Goal: Information Seeking & Learning: Learn about a topic

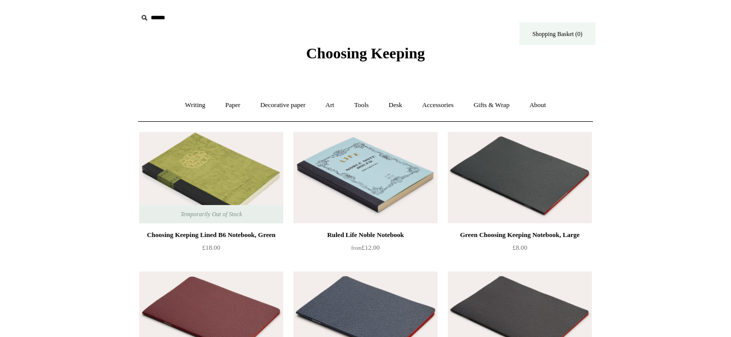
click at [559, 34] on link "Shopping Basket (0)" at bounding box center [557, 33] width 76 height 23
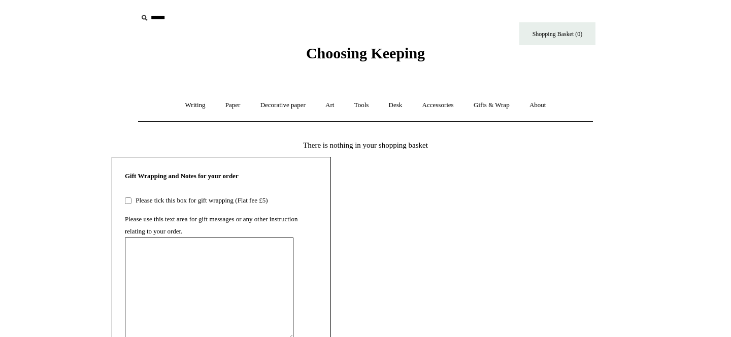
click at [160, 14] on input "text" at bounding box center [199, 18] width 125 height 19
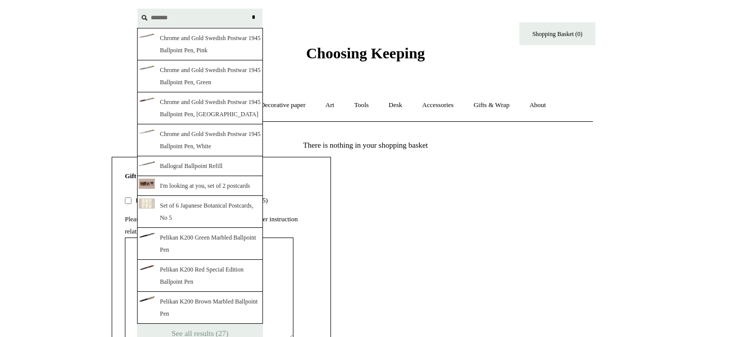
type input "*******"
click at [248, 9] on input "*" at bounding box center [253, 18] width 10 height 18
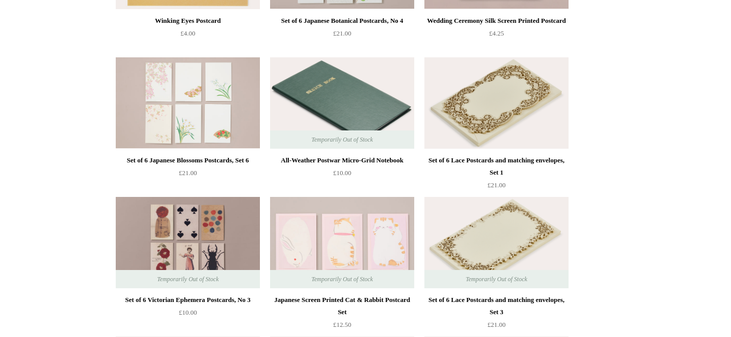
scroll to position [842, 0]
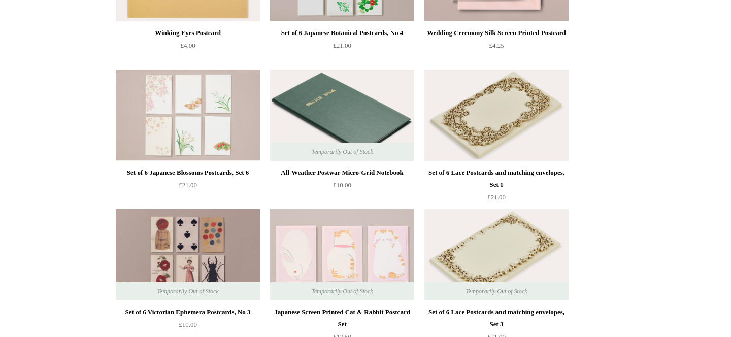
click at [351, 107] on img at bounding box center [342, 115] width 144 height 91
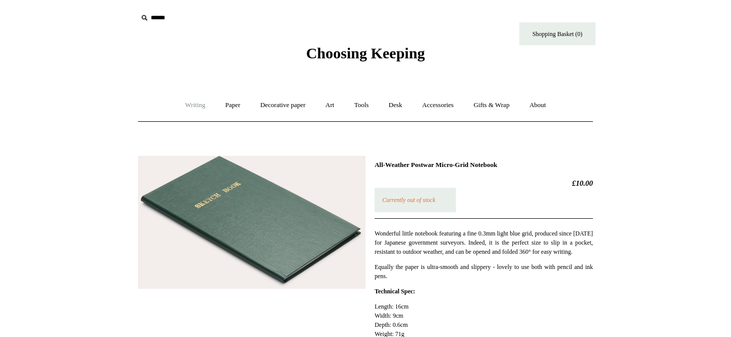
click at [193, 107] on link "Writing +" at bounding box center [195, 105] width 39 height 27
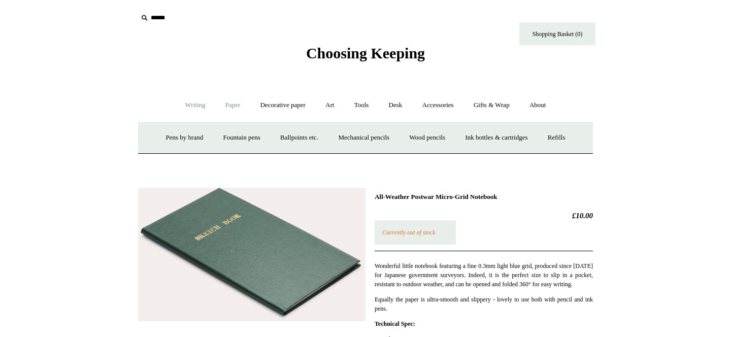
click at [229, 106] on link "Paper +" at bounding box center [232, 105] width 33 height 27
click at [218, 134] on link "Notebooks +" at bounding box center [223, 137] width 47 height 27
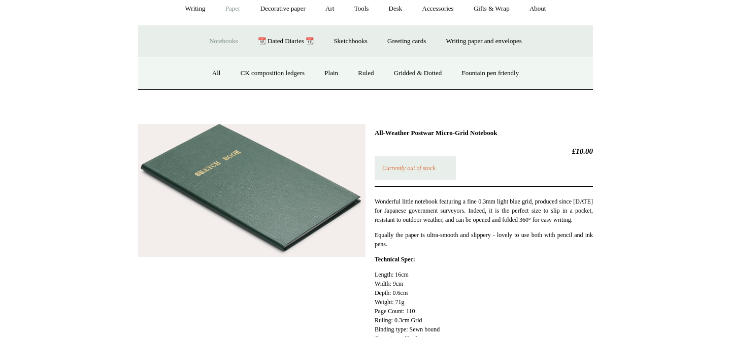
scroll to position [37, 0]
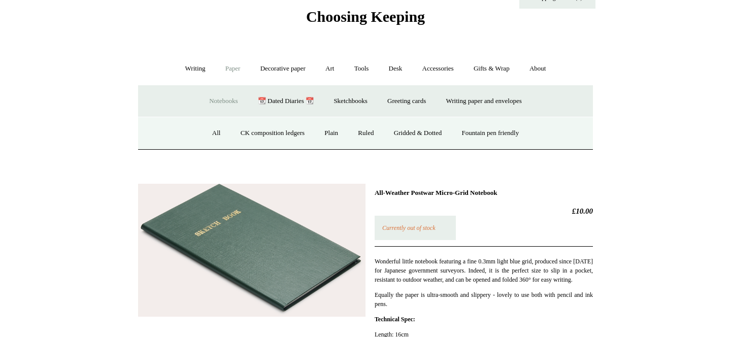
click at [220, 100] on link "Notebooks -" at bounding box center [223, 101] width 47 height 27
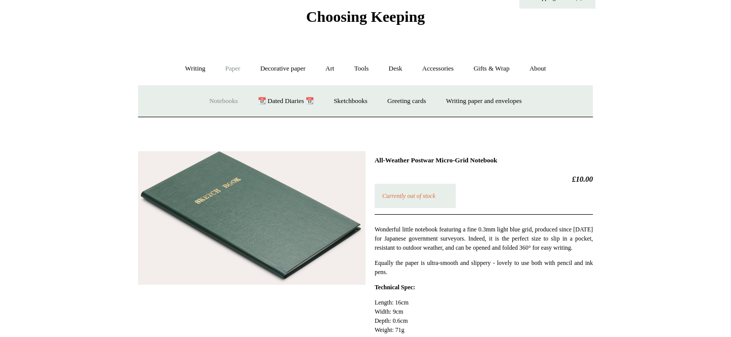
click at [220, 100] on link "Notebooks +" at bounding box center [223, 101] width 47 height 27
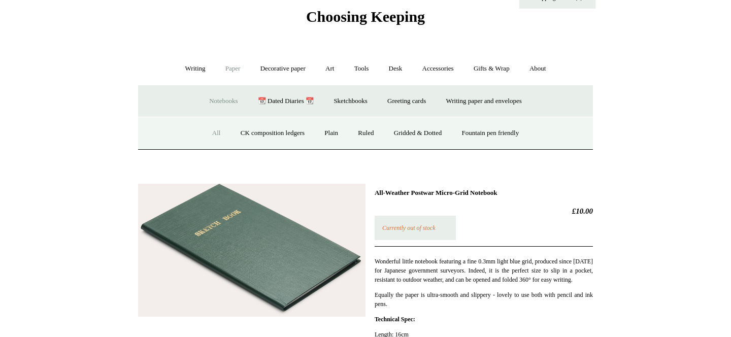
click at [210, 131] on link "All" at bounding box center [216, 133] width 27 height 27
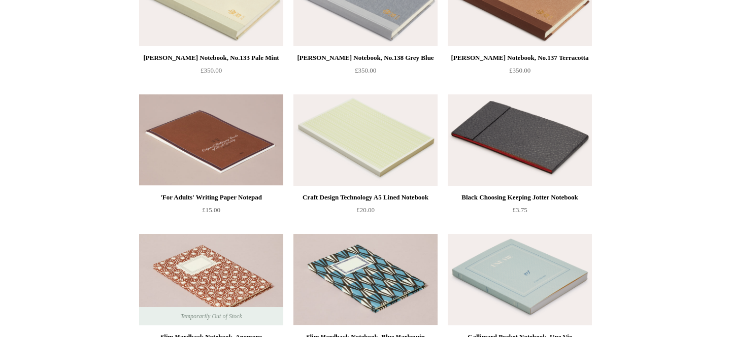
scroll to position [2837, 0]
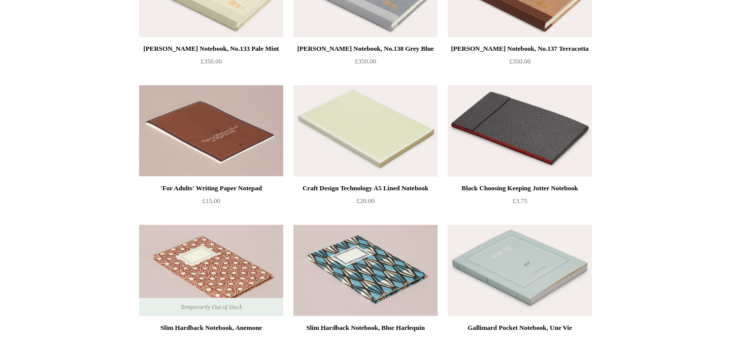
click at [331, 141] on img at bounding box center [365, 130] width 144 height 91
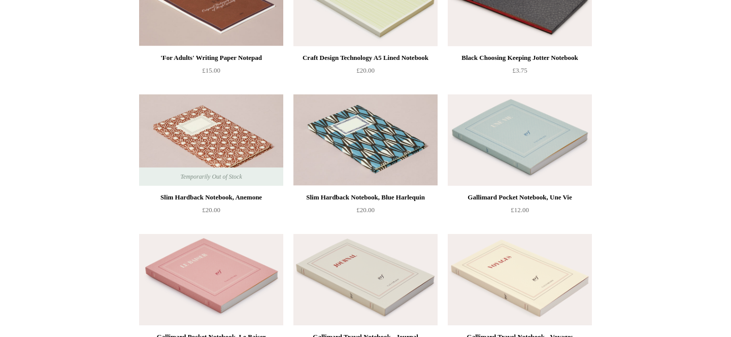
scroll to position [2981, 0]
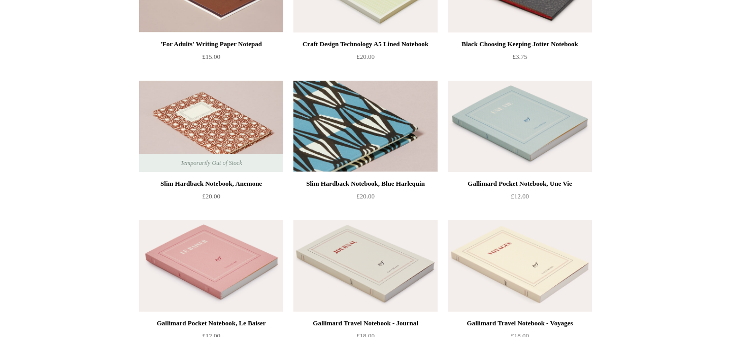
click at [346, 129] on img at bounding box center [365, 126] width 144 height 91
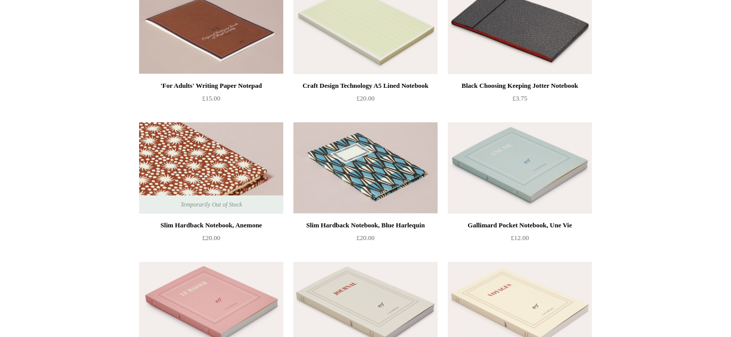
scroll to position [2816, 0]
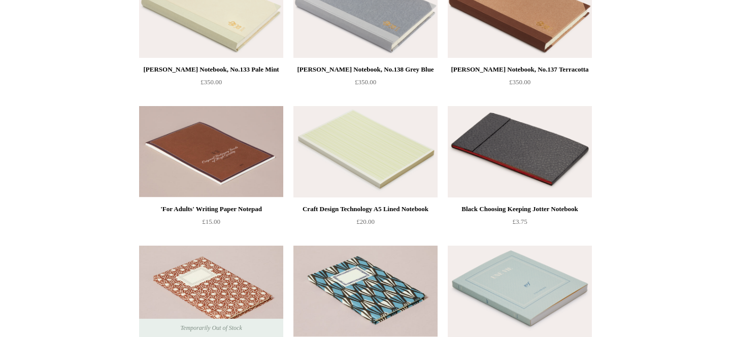
click at [517, 170] on img at bounding box center [519, 151] width 144 height 91
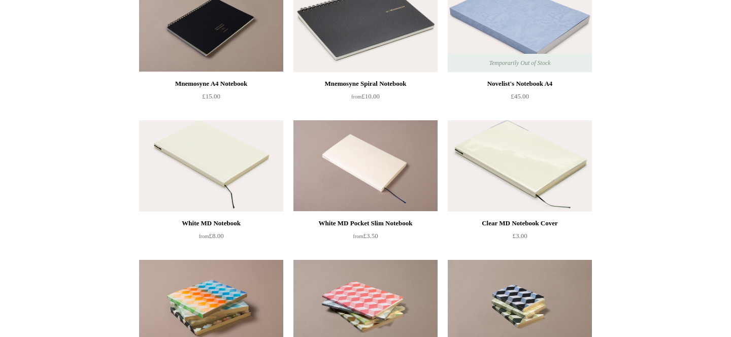
scroll to position [2238, 0]
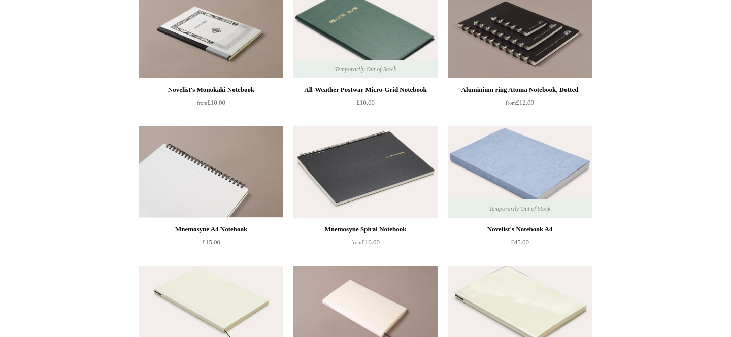
click at [179, 185] on img at bounding box center [211, 171] width 144 height 91
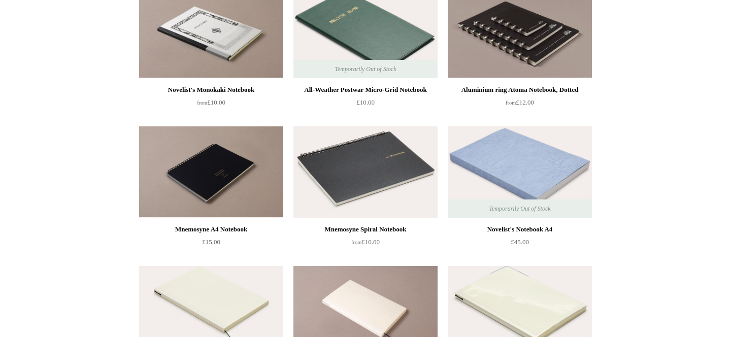
click at [361, 211] on img at bounding box center [365, 171] width 144 height 91
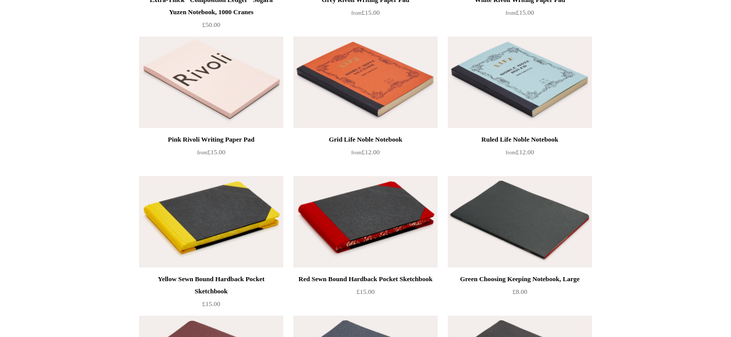
scroll to position [1384, 0]
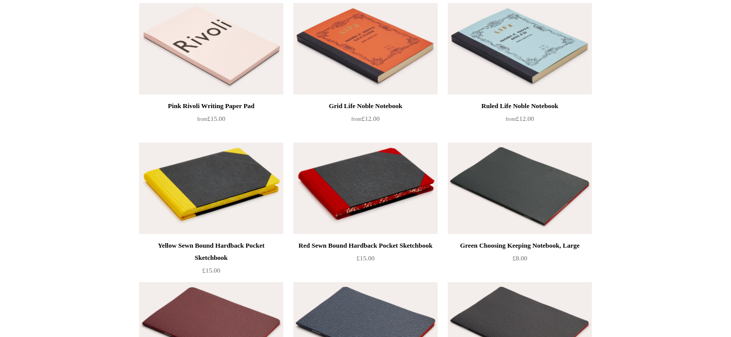
click at [231, 215] on img at bounding box center [211, 188] width 144 height 91
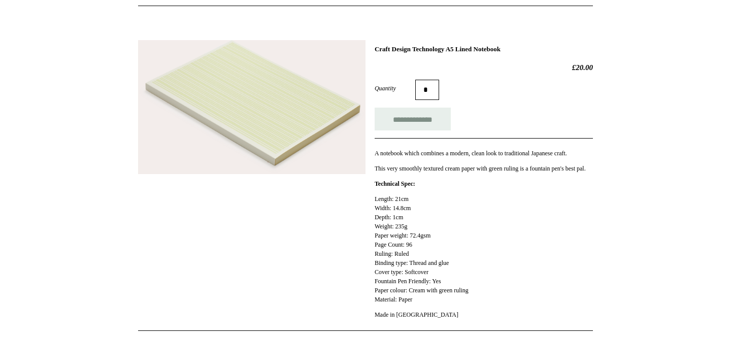
scroll to position [117, 0]
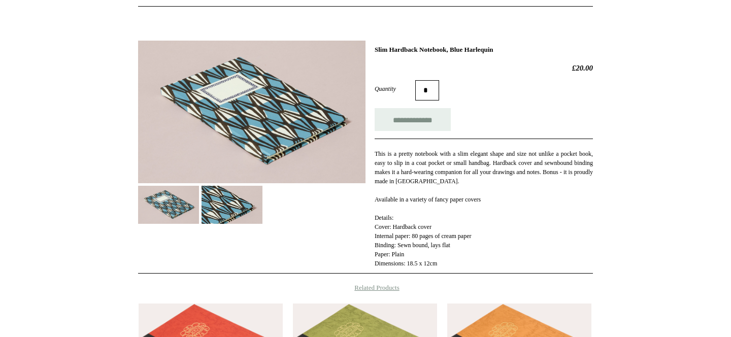
scroll to position [125, 0]
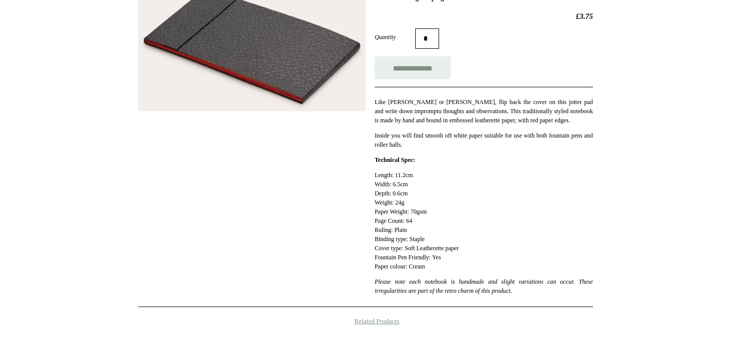
scroll to position [167, 0]
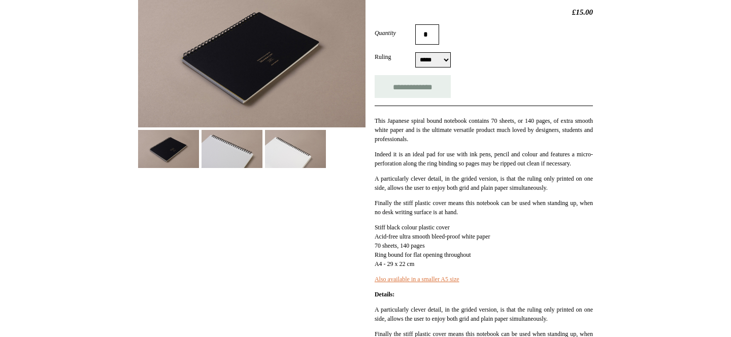
scroll to position [170, 0]
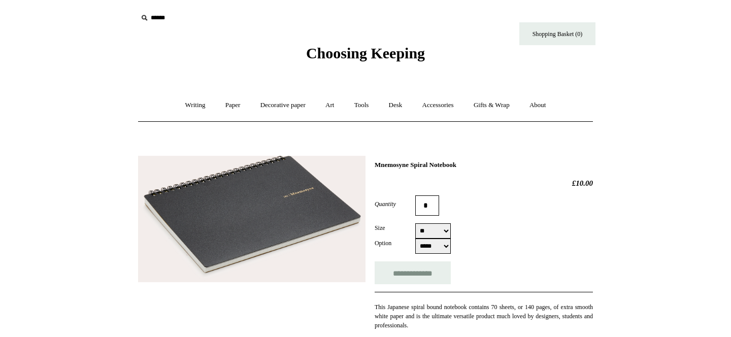
select select "**"
select select "*****"
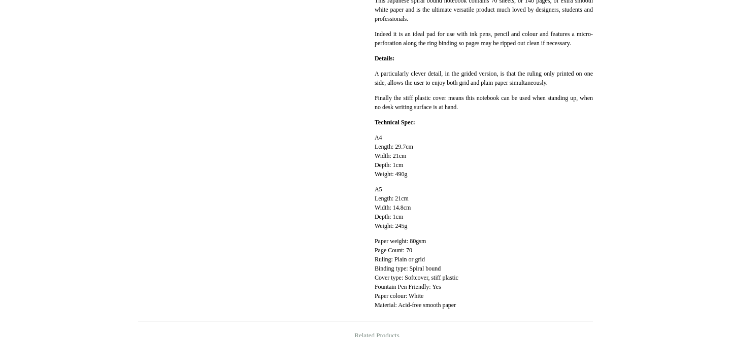
scroll to position [308, 0]
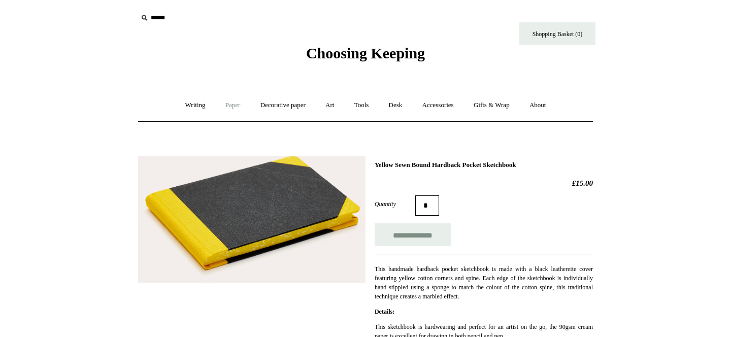
click at [228, 101] on link "Paper +" at bounding box center [232, 105] width 33 height 27
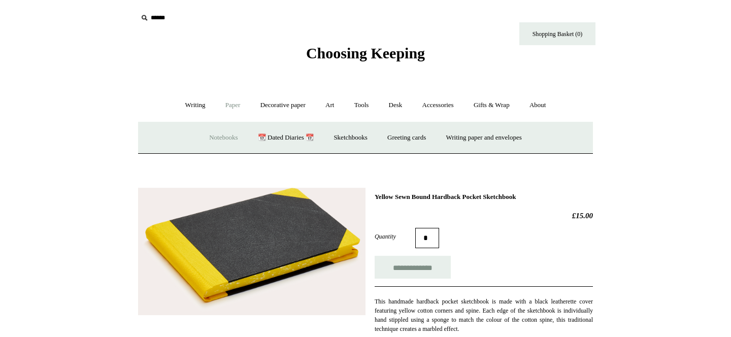
click at [216, 136] on link "Notebooks +" at bounding box center [223, 137] width 47 height 27
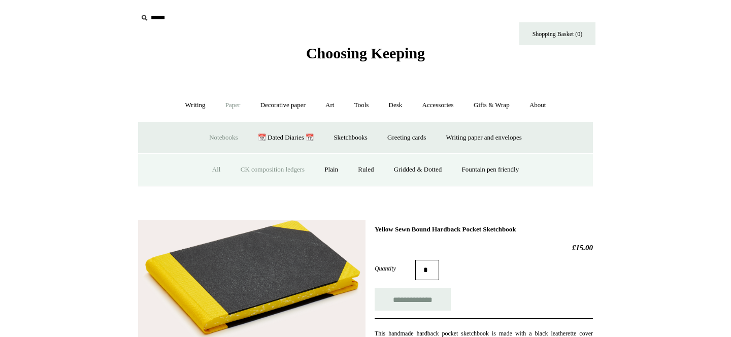
click at [269, 166] on link "CK composition ledgers" at bounding box center [272, 169] width 82 height 27
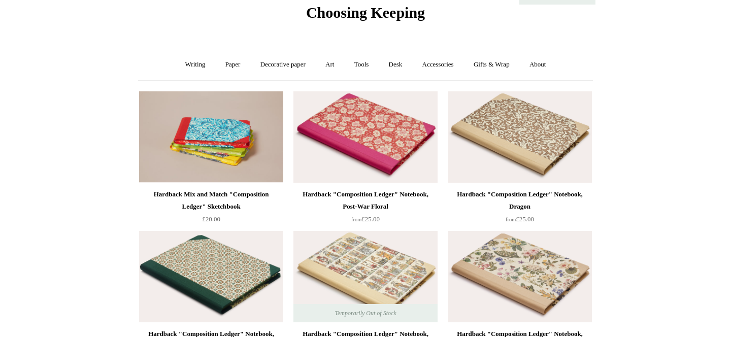
scroll to position [116, 0]
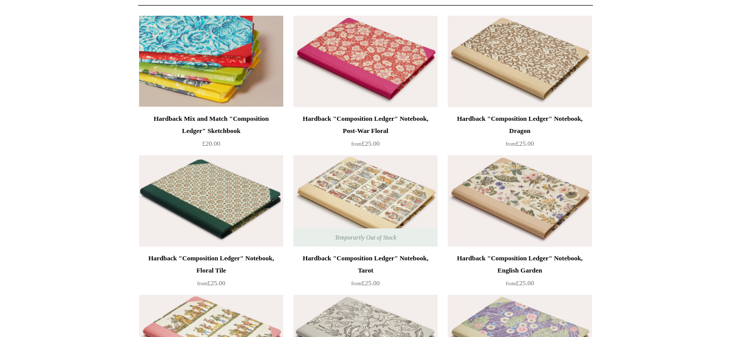
click at [218, 74] on img at bounding box center [211, 61] width 144 height 91
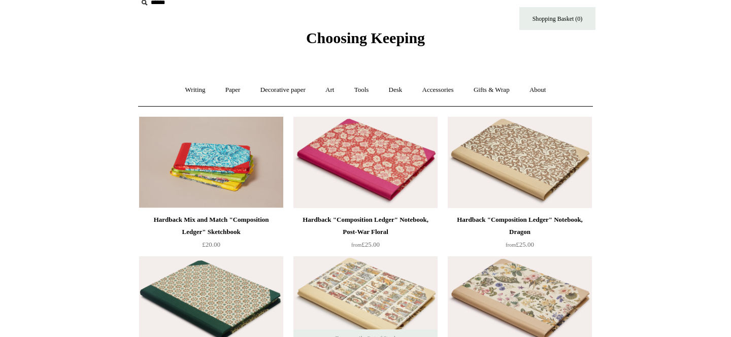
scroll to position [17, 0]
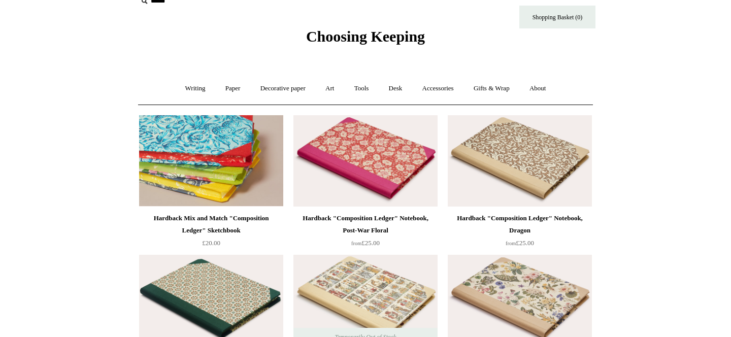
click at [213, 181] on img at bounding box center [211, 160] width 144 height 91
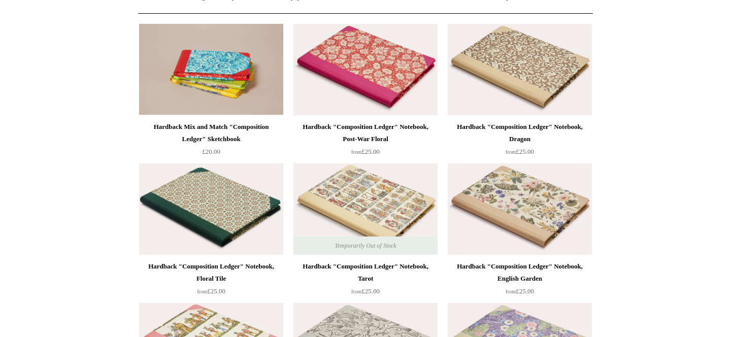
scroll to position [0, 0]
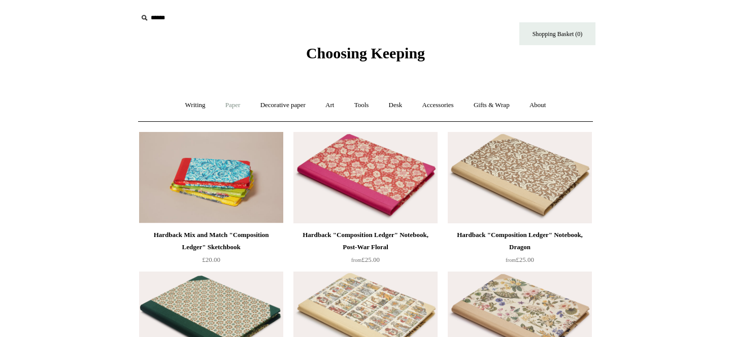
click at [229, 107] on link "Paper +" at bounding box center [232, 105] width 33 height 27
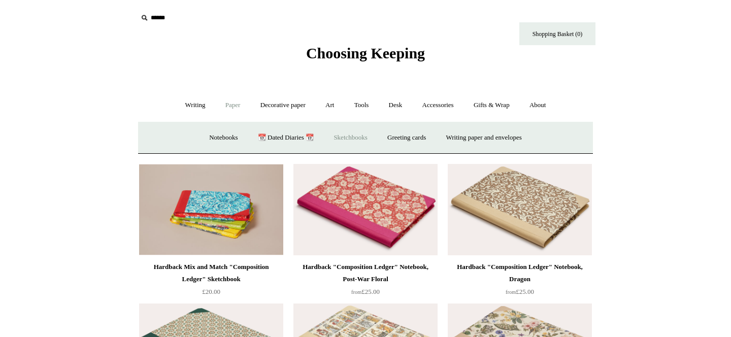
click at [358, 140] on link "Sketchbooks +" at bounding box center [350, 137] width 52 height 27
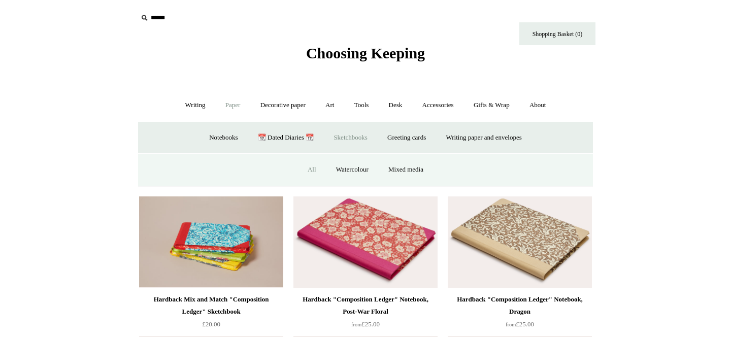
click at [310, 167] on link "All" at bounding box center [311, 169] width 27 height 27
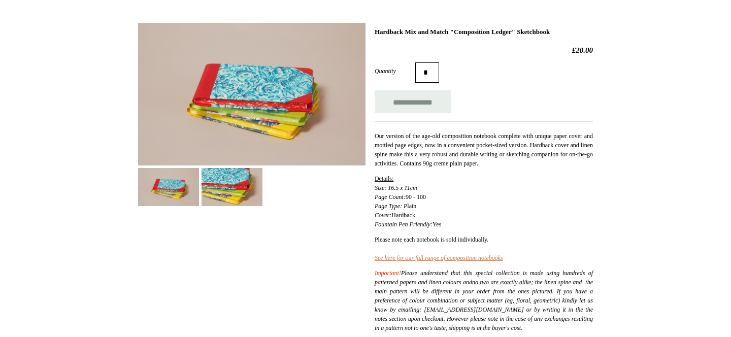
scroll to position [116, 0]
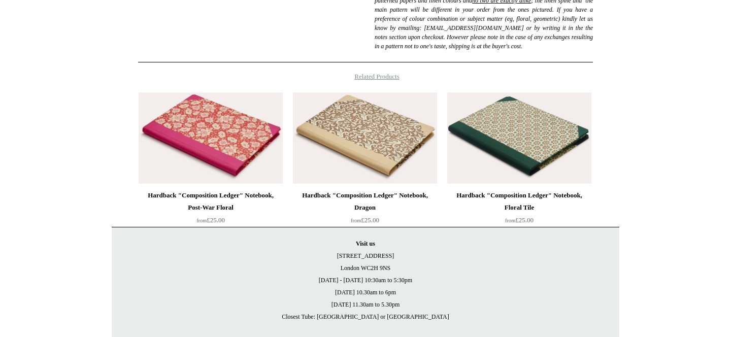
scroll to position [473, 0]
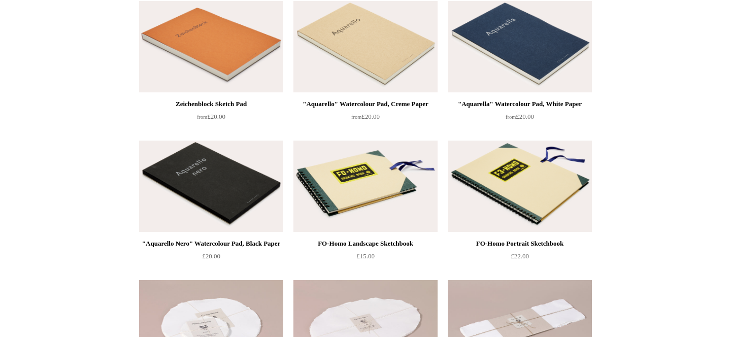
scroll to position [135, 0]
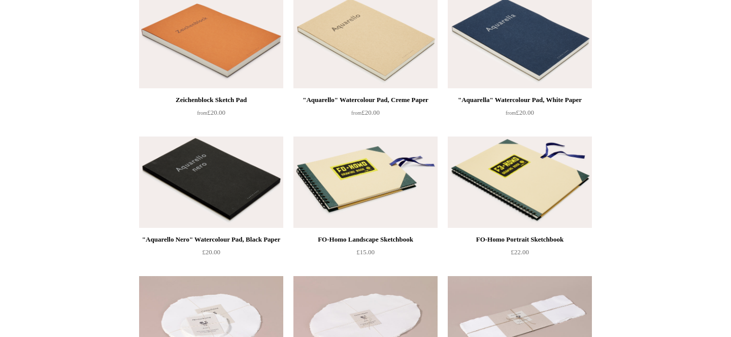
click at [376, 212] on img at bounding box center [365, 181] width 144 height 91
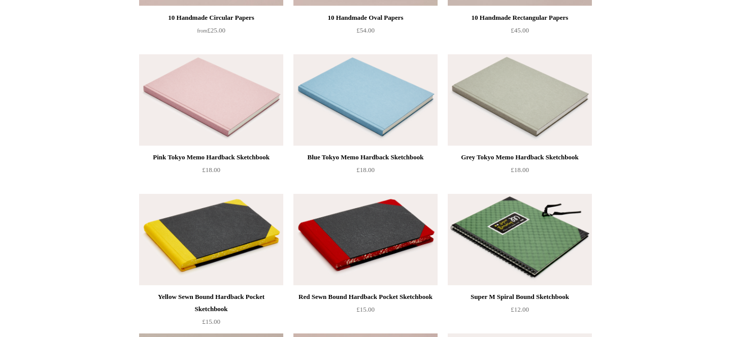
scroll to position [0, 0]
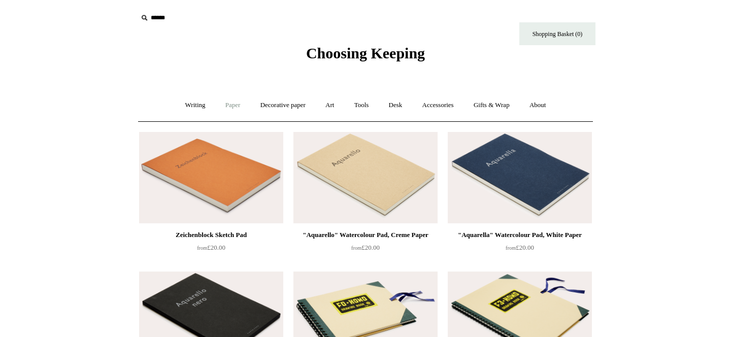
click at [229, 106] on link "Paper +" at bounding box center [232, 105] width 33 height 27
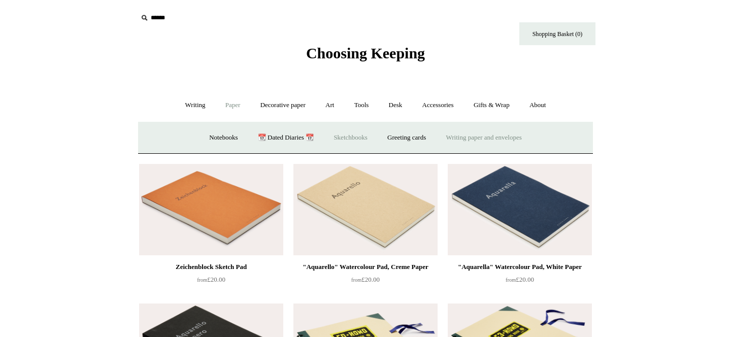
click at [479, 136] on link "Writing paper and envelopes +" at bounding box center [484, 137] width 94 height 27
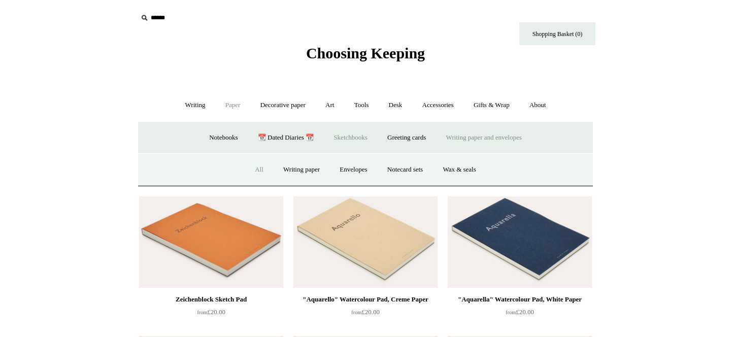
click at [252, 168] on link "All" at bounding box center [259, 169] width 27 height 27
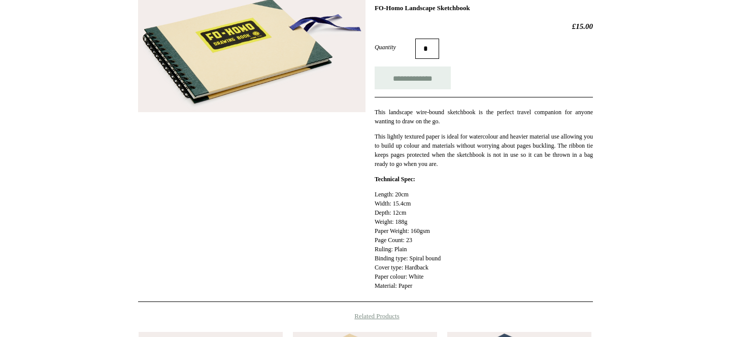
scroll to position [162, 0]
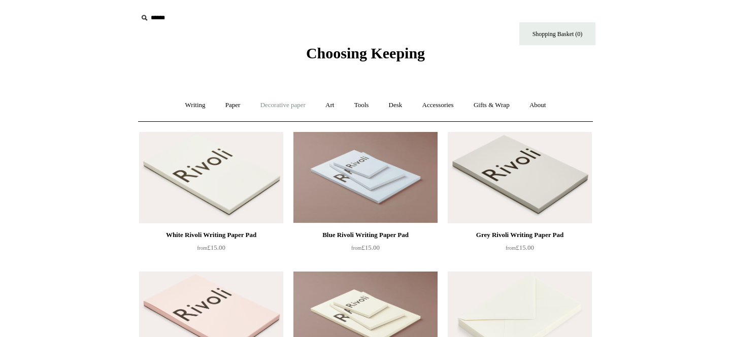
click at [298, 101] on link "Decorative paper +" at bounding box center [282, 105] width 63 height 27
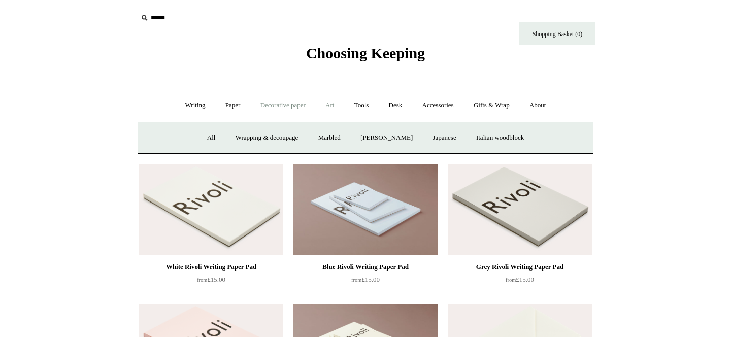
click at [337, 105] on link "Art +" at bounding box center [329, 105] width 27 height 27
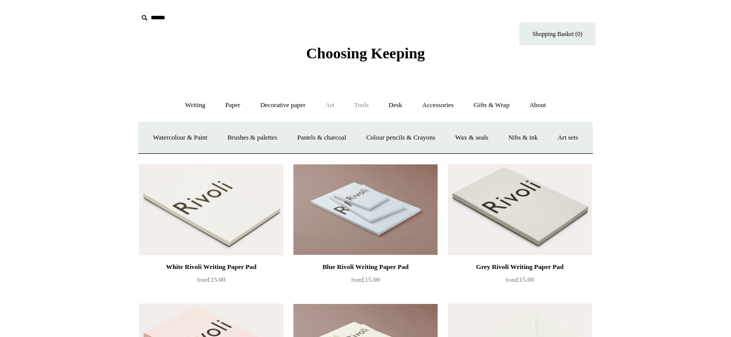
click at [363, 105] on link "Tools +" at bounding box center [361, 105] width 33 height 27
click at [275, 99] on link "Decorative paper +" at bounding box center [282, 105] width 63 height 27
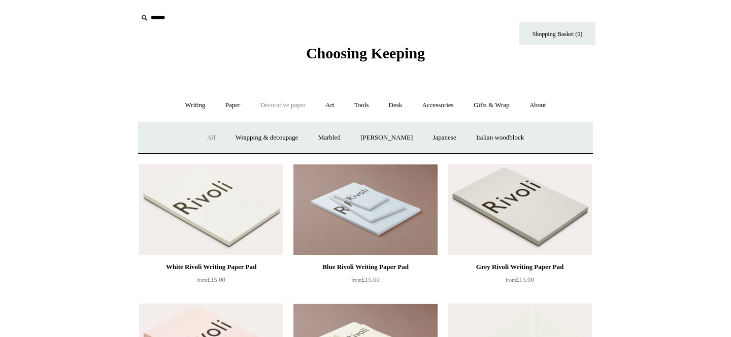
click at [204, 135] on link "All" at bounding box center [211, 137] width 27 height 27
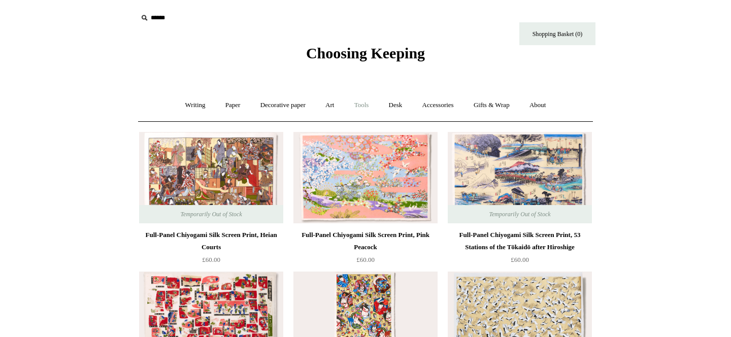
click at [358, 106] on link "Tools +" at bounding box center [361, 105] width 33 height 27
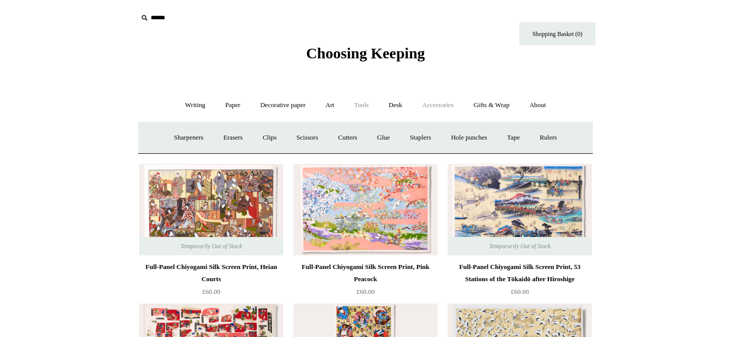
click at [456, 104] on link "Accessories +" at bounding box center [438, 105] width 50 height 27
click at [369, 101] on link "Tools +" at bounding box center [361, 105] width 33 height 27
click at [232, 108] on link "Paper +" at bounding box center [232, 105] width 33 height 27
click at [202, 107] on link "Writing +" at bounding box center [195, 105] width 39 height 27
click at [184, 140] on link "Pens by brand +" at bounding box center [185, 137] width 56 height 27
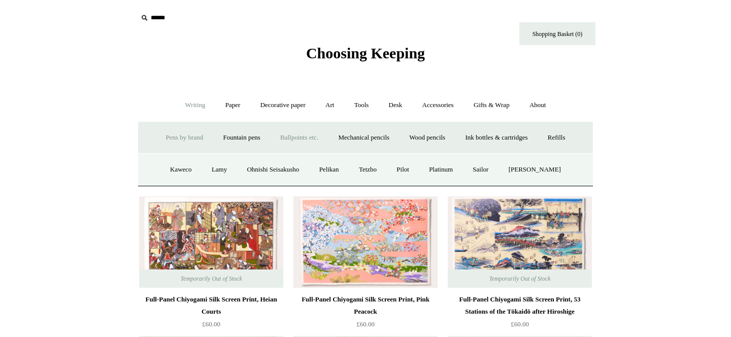
click at [295, 133] on link "Ballpoints etc. +" at bounding box center [299, 137] width 56 height 27
click at [241, 166] on link "All" at bounding box center [244, 169] width 27 height 27
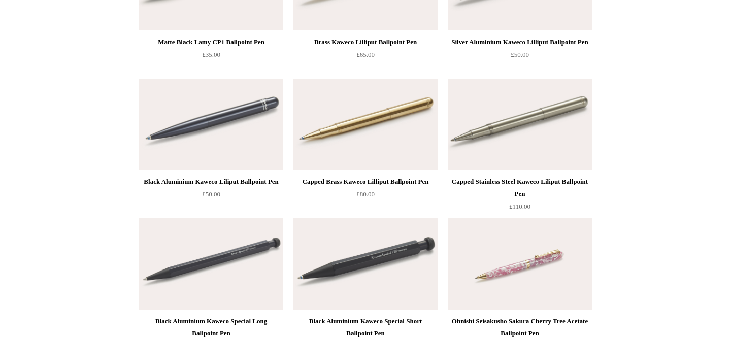
scroll to position [2661, 0]
